Goal: Information Seeking & Learning: Compare options

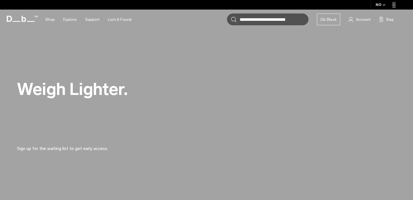
click at [380, 4] on div "NO" at bounding box center [381, 5] width 20 height 10
click at [381, 4] on div "NO" at bounding box center [381, 5] width 20 height 10
click at [383, 6] on span "button" at bounding box center [384, 5] width 3 height 4
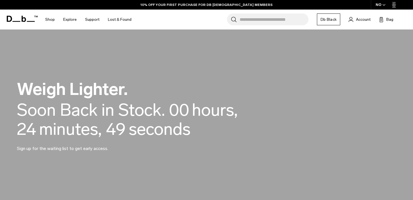
click at [382, 6] on div "NO" at bounding box center [381, 5] width 20 height 10
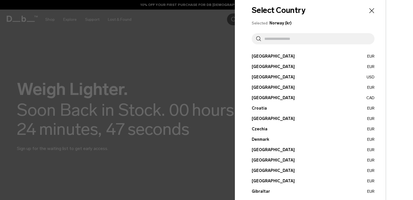
scroll to position [7, 0]
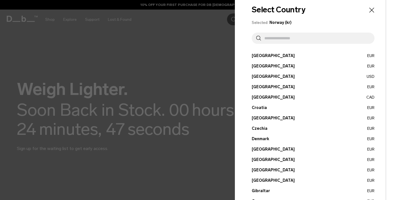
click at [258, 117] on button "Cyprus EUR" at bounding box center [313, 118] width 123 height 6
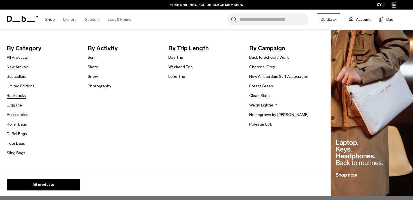
click at [19, 95] on link "Backpacks" at bounding box center [16, 96] width 19 height 6
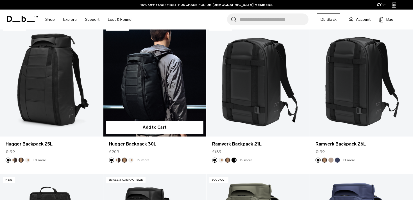
scroll to position [99, 0]
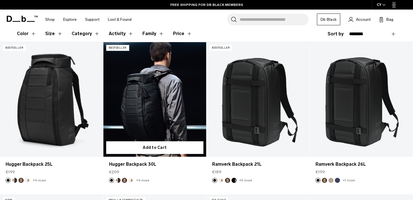
click at [161, 113] on link "Hugger Backpack 30L" at bounding box center [154, 99] width 103 height 114
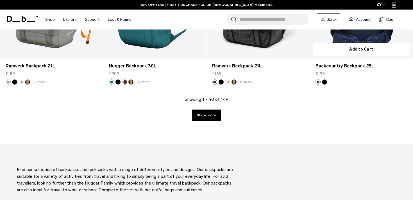
scroll to position [1568, 0]
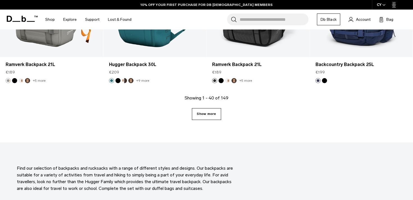
click at [211, 113] on link "Show more" at bounding box center [206, 114] width 29 height 12
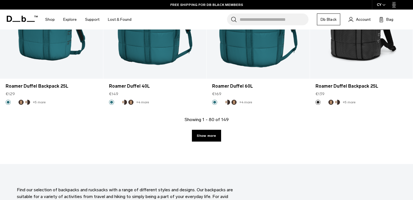
scroll to position [3057, 0]
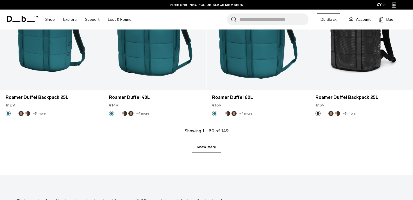
click at [208, 149] on link "Show more" at bounding box center [206, 147] width 29 height 12
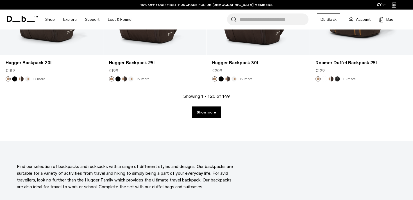
scroll to position [4625, 0]
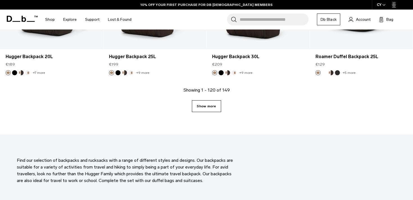
click at [213, 100] on link "Show more" at bounding box center [206, 106] width 29 height 12
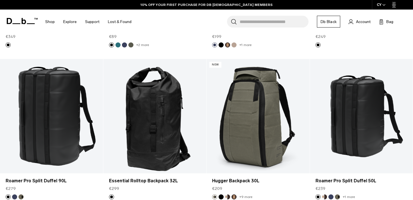
scroll to position [692, 0]
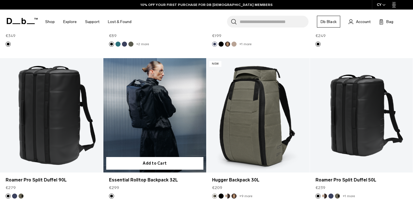
click at [160, 114] on link "Essential Rolltop Backpack 32L" at bounding box center [154, 115] width 103 height 114
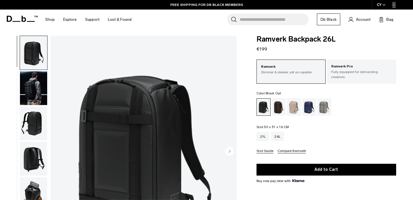
scroll to position [6, 0]
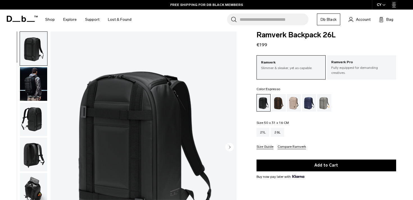
click at [276, 99] on div "Espresso" at bounding box center [279, 102] width 14 height 17
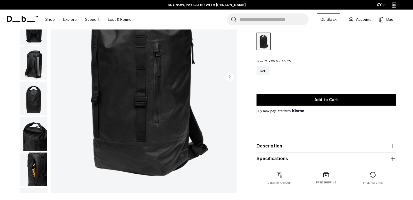
scroll to position [22, 0]
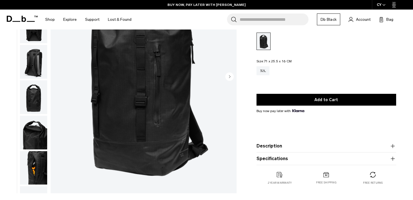
click at [229, 77] on icon "Next slide" at bounding box center [229, 76] width 1 height 3
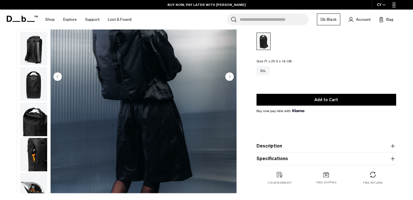
click at [229, 77] on icon "Next slide" at bounding box center [229, 76] width 1 height 3
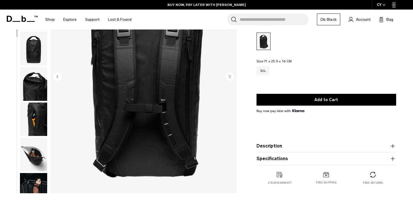
click at [229, 77] on icon "Next slide" at bounding box center [229, 76] width 1 height 3
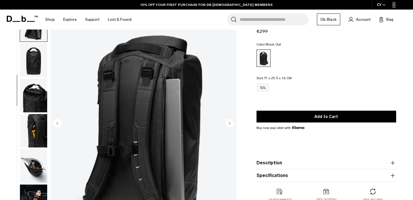
scroll to position [37, 0]
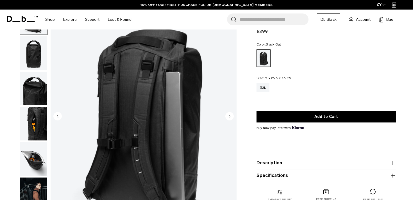
click at [231, 116] on circle "Next slide" at bounding box center [229, 116] width 8 height 8
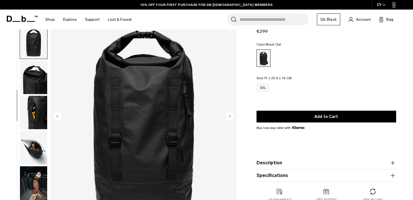
scroll to position [120, 0]
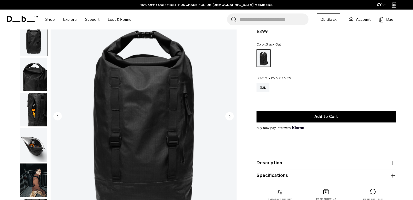
click at [231, 116] on circle "Next slide" at bounding box center [229, 116] width 8 height 8
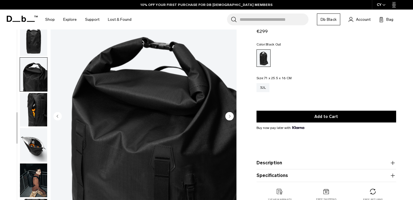
click at [231, 116] on circle "Next slide" at bounding box center [229, 116] width 8 height 8
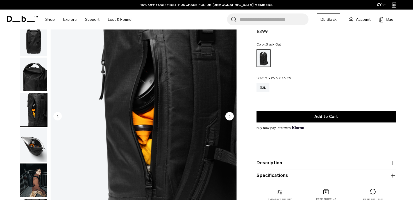
click at [231, 116] on circle "Next slide" at bounding box center [229, 116] width 8 height 8
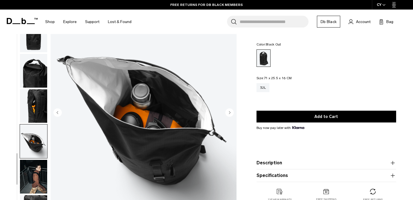
scroll to position [43, 0]
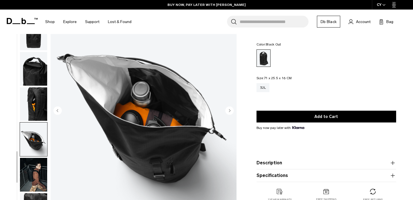
click at [231, 113] on circle "Next slide" at bounding box center [229, 110] width 8 height 8
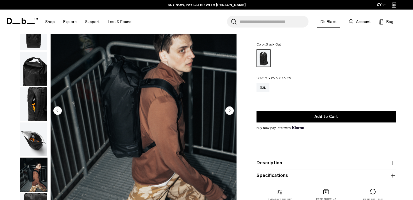
click at [231, 112] on circle "Next slide" at bounding box center [229, 110] width 8 height 8
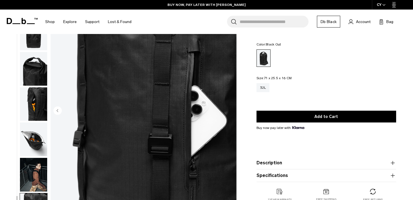
click at [231, 112] on img "10 / 10" at bounding box center [144, 111] width 186 height 232
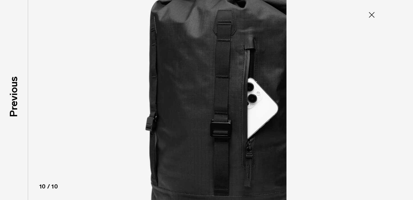
click at [372, 15] on icon at bounding box center [372, 15] width 6 height 6
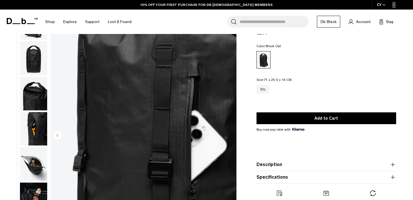
scroll to position [0, 0]
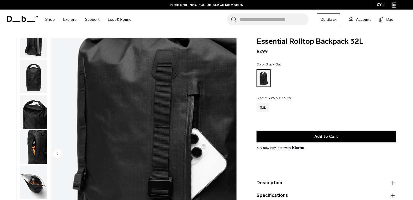
click at [37, 71] on img "button" at bounding box center [33, 77] width 27 height 34
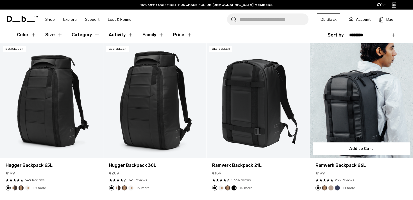
scroll to position [98, 0]
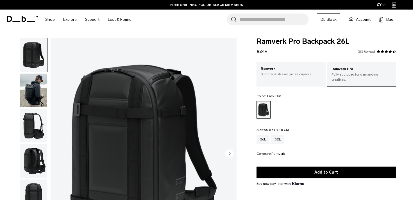
click at [40, 99] on img "button" at bounding box center [33, 91] width 27 height 34
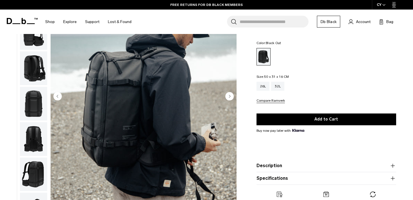
scroll to position [54, 0]
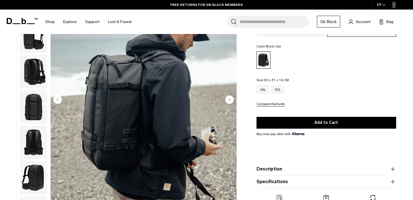
click at [37, 74] on img "button" at bounding box center [33, 72] width 27 height 34
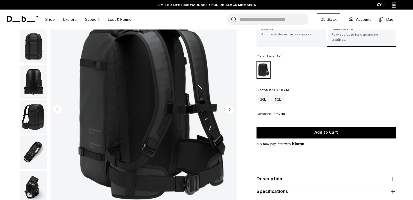
scroll to position [44, 0]
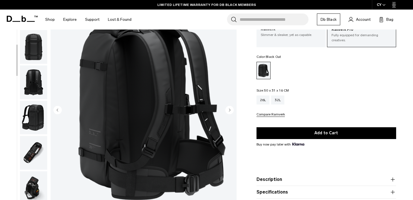
click at [27, 121] on img "button" at bounding box center [33, 118] width 27 height 34
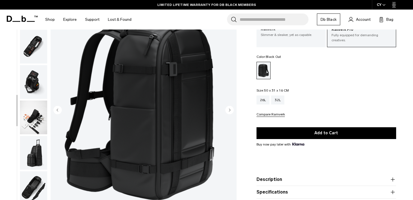
click at [39, 76] on img "button" at bounding box center [33, 82] width 27 height 34
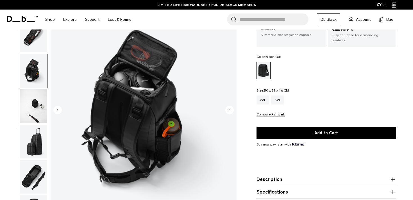
scroll to position [226, 0]
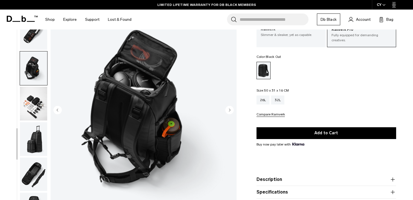
click at [35, 95] on img "button" at bounding box center [33, 104] width 27 height 34
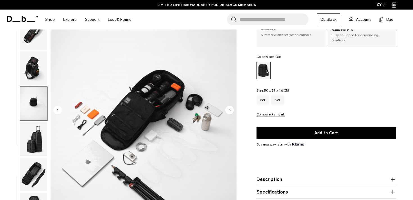
click at [38, 128] on img "button" at bounding box center [33, 139] width 27 height 34
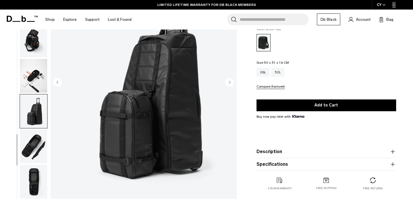
scroll to position [71, 0]
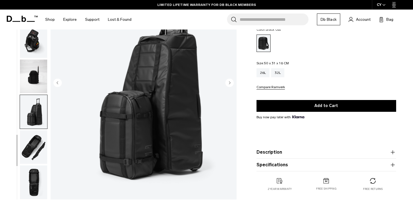
click at [26, 142] on img "button" at bounding box center [33, 147] width 27 height 34
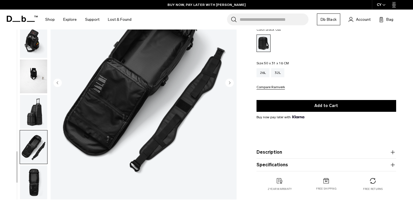
click at [39, 177] on img "button" at bounding box center [33, 183] width 27 height 34
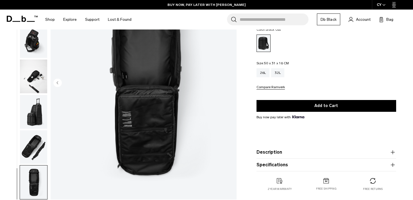
click at [39, 143] on img "button" at bounding box center [33, 147] width 27 height 34
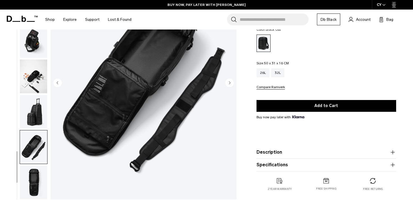
click at [38, 115] on img "button" at bounding box center [33, 112] width 27 height 34
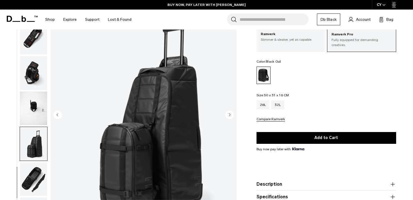
scroll to position [35, 0]
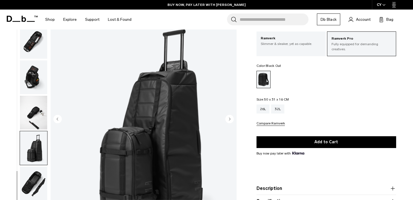
click at [38, 110] on img "button" at bounding box center [33, 113] width 27 height 34
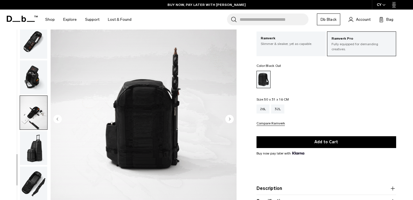
click at [28, 183] on img "button" at bounding box center [33, 184] width 27 height 34
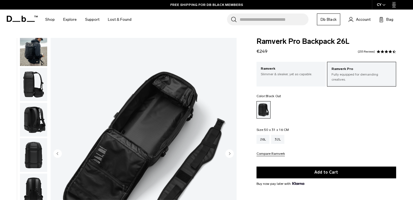
scroll to position [18, 0]
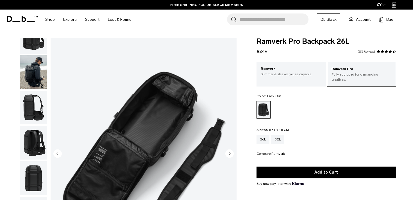
click at [32, 70] on img "button" at bounding box center [33, 72] width 27 height 34
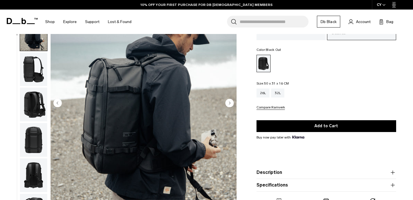
scroll to position [0, 0]
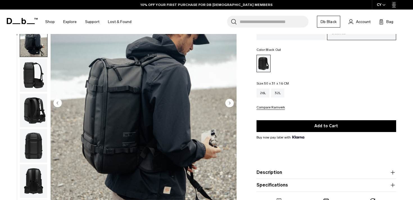
click at [38, 79] on img "button" at bounding box center [33, 75] width 27 height 34
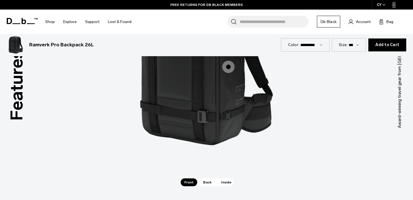
scroll to position [537, 0]
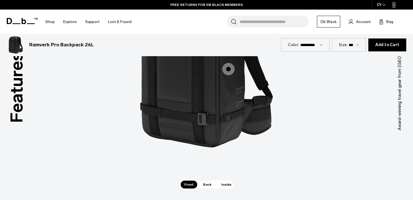
click at [205, 184] on span "Back" at bounding box center [208, 185] width 16 height 8
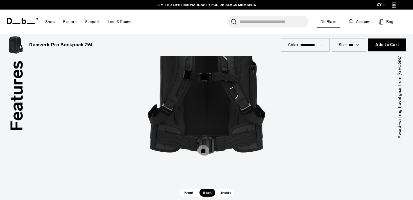
scroll to position [527, 0]
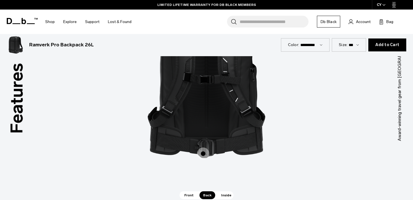
click at [203, 152] on span "2 / 3" at bounding box center [203, 154] width 12 height 12
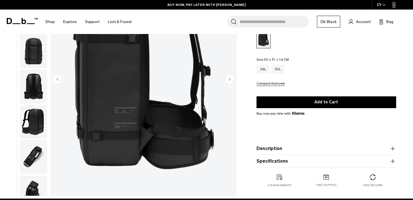
scroll to position [60, 0]
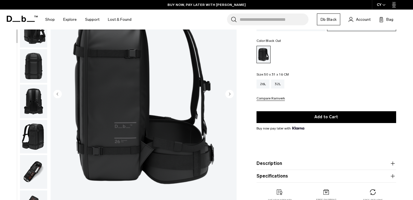
click at [36, 109] on img "button" at bounding box center [33, 102] width 27 height 34
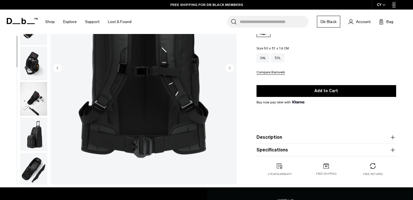
scroll to position [189, 0]
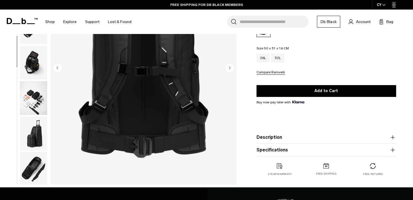
click at [37, 96] on img "button" at bounding box center [33, 98] width 27 height 34
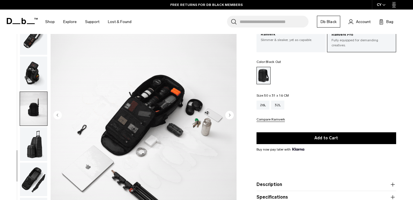
scroll to position [0, 0]
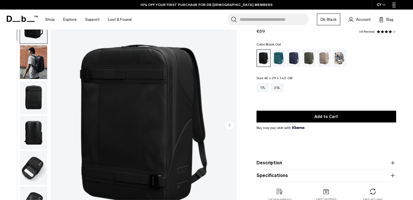
scroll to position [30, 0]
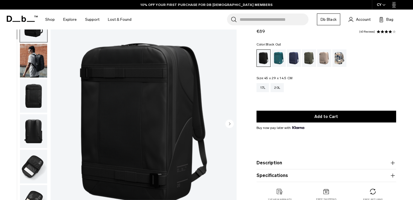
click at [37, 67] on img "button" at bounding box center [33, 61] width 27 height 34
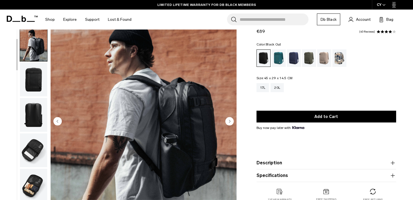
scroll to position [12, 0]
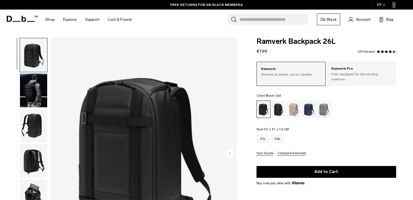
click at [35, 91] on img "button" at bounding box center [33, 91] width 27 height 34
